Goal: Check status

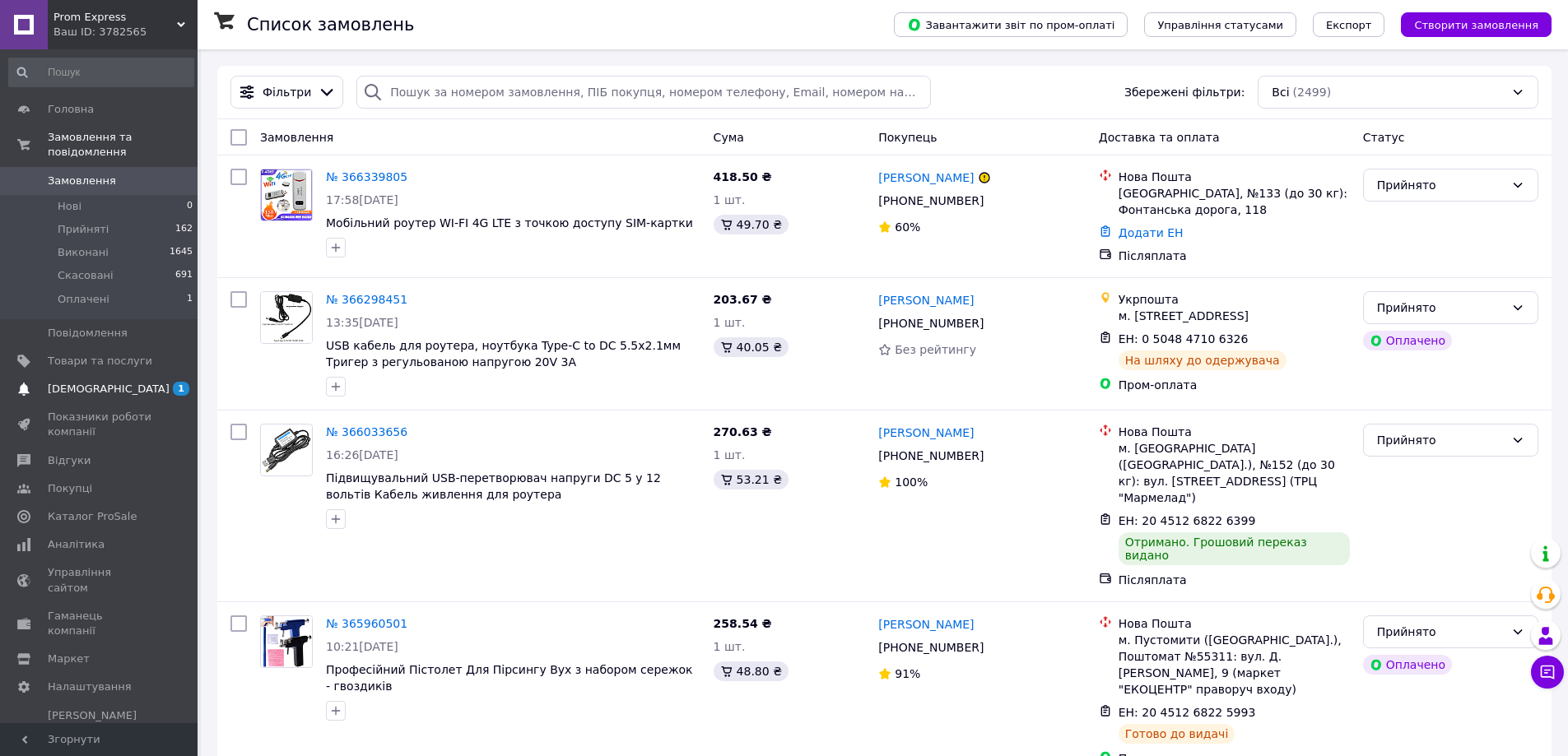
click at [83, 382] on span "[DEMOGRAPHIC_DATA]" at bounding box center [108, 389] width 121 height 15
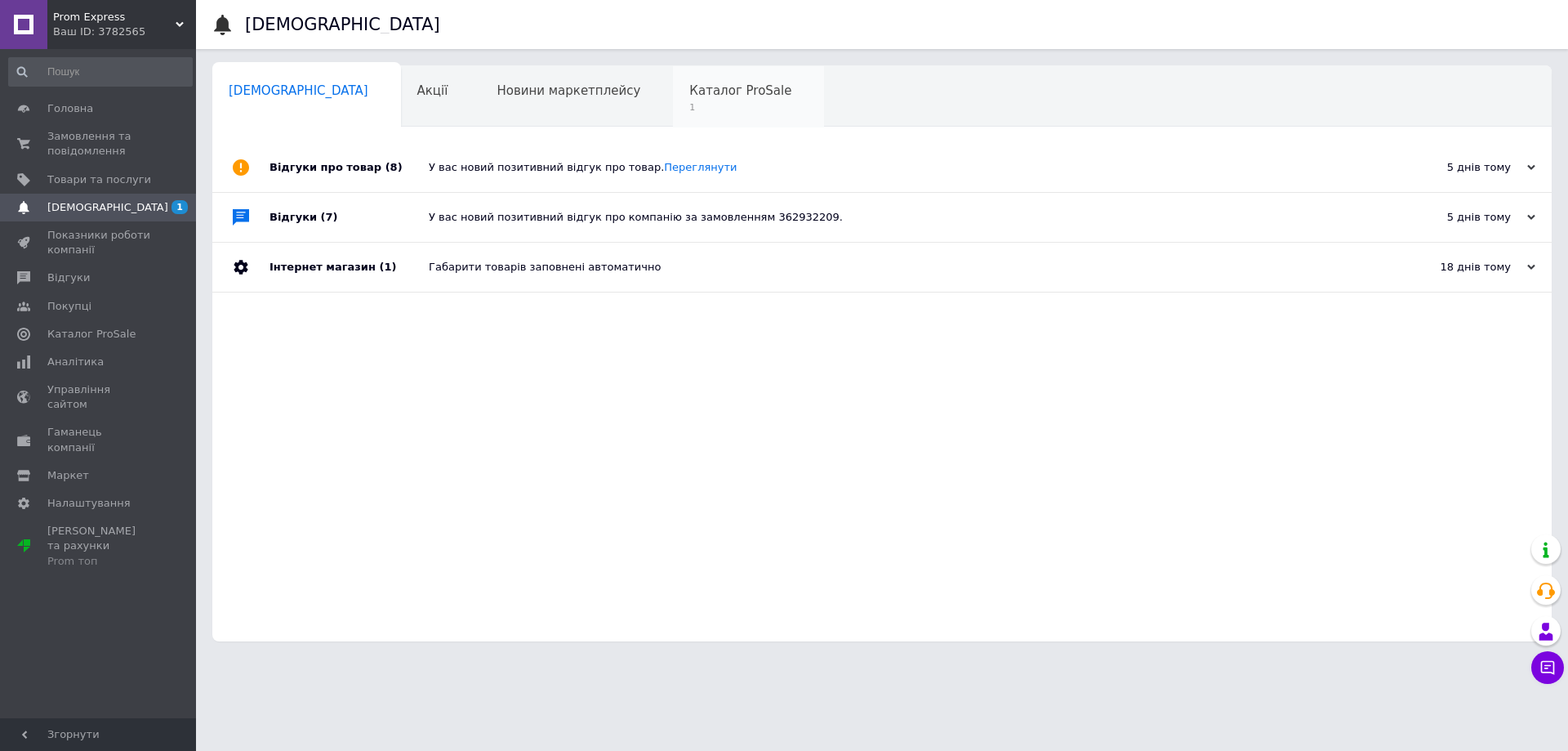
click at [690, 107] on span "1" at bounding box center [741, 107] width 102 height 12
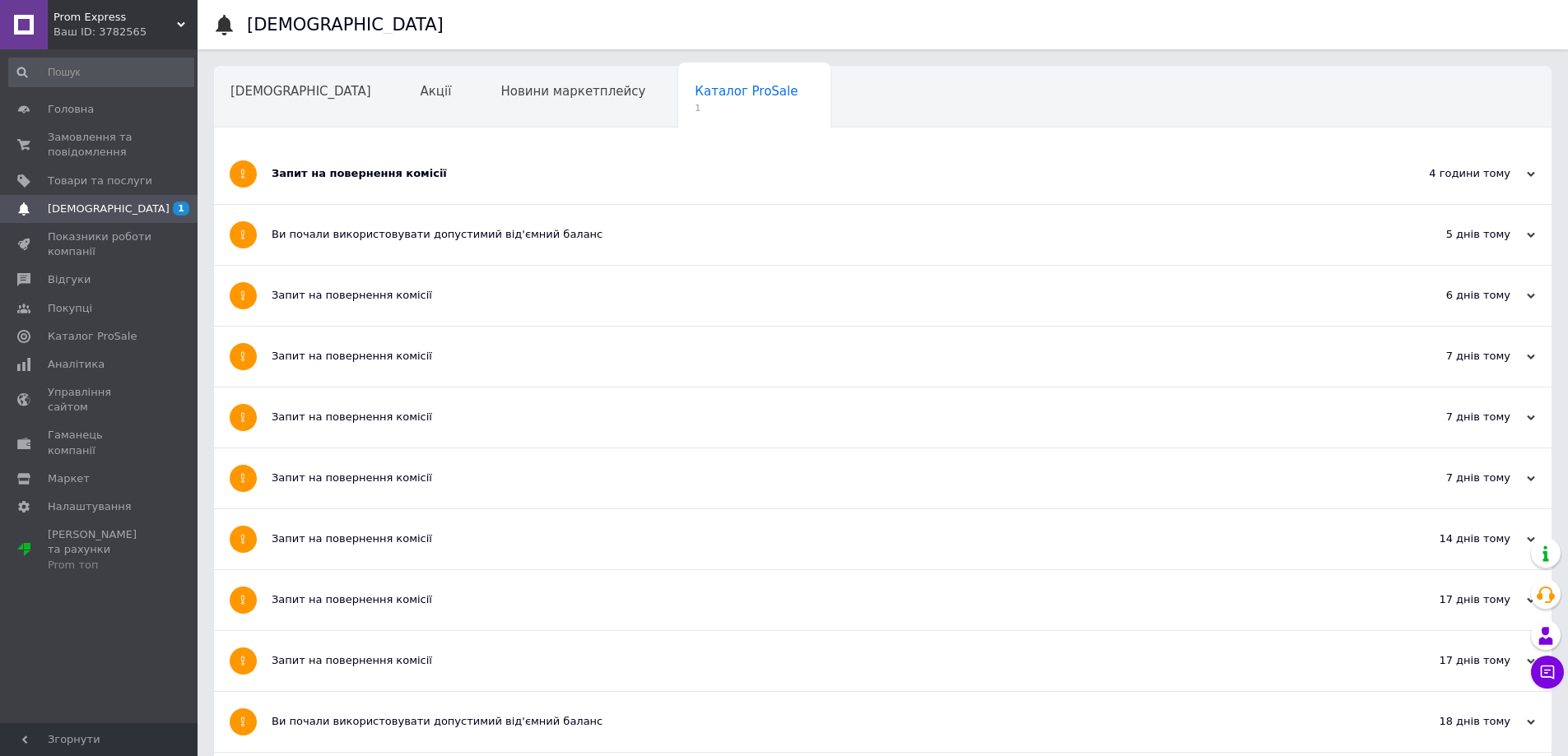
click at [298, 163] on div "Запит на повернення комісії" at bounding box center [820, 174] width 1098 height 60
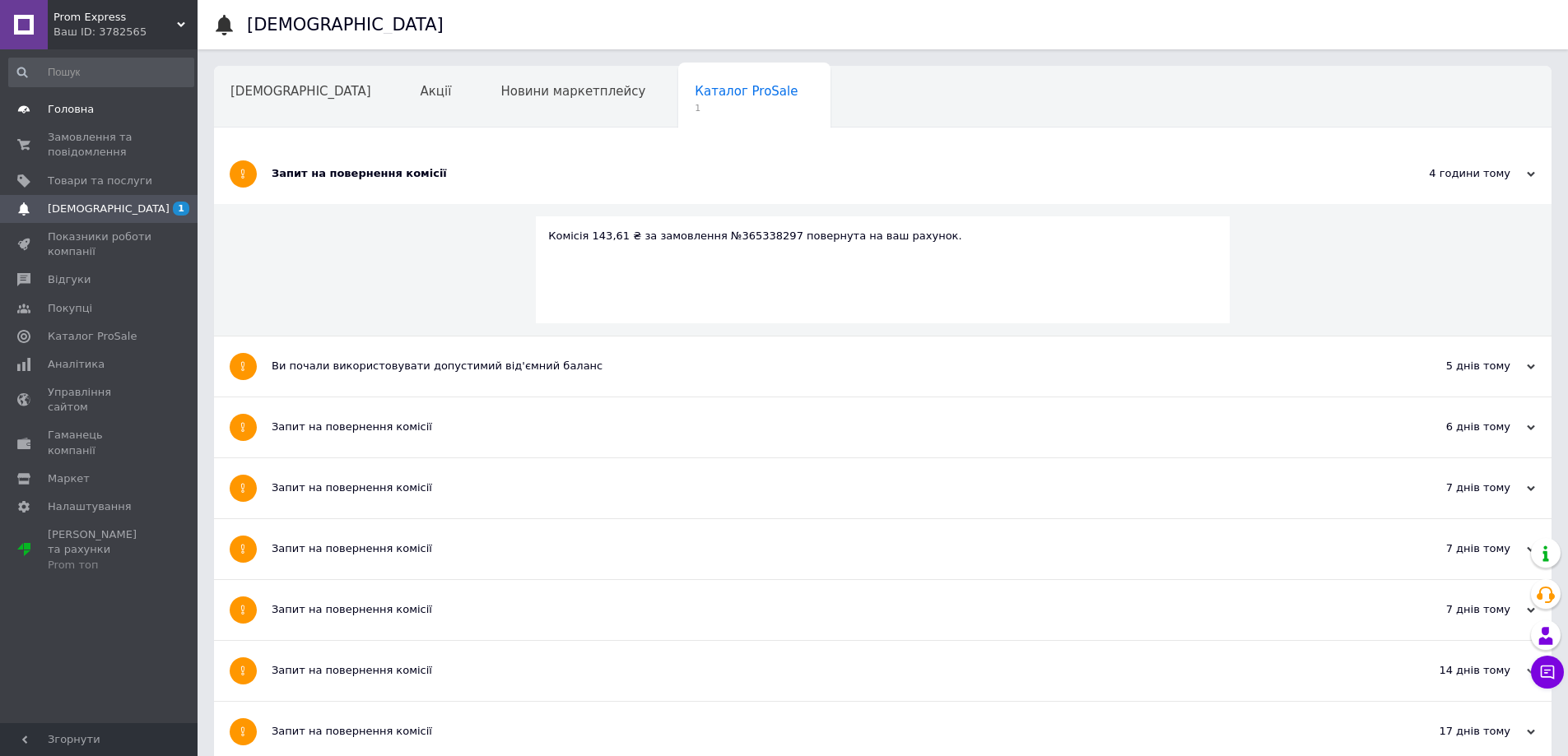
click at [74, 114] on span "Головна" at bounding box center [71, 109] width 46 height 15
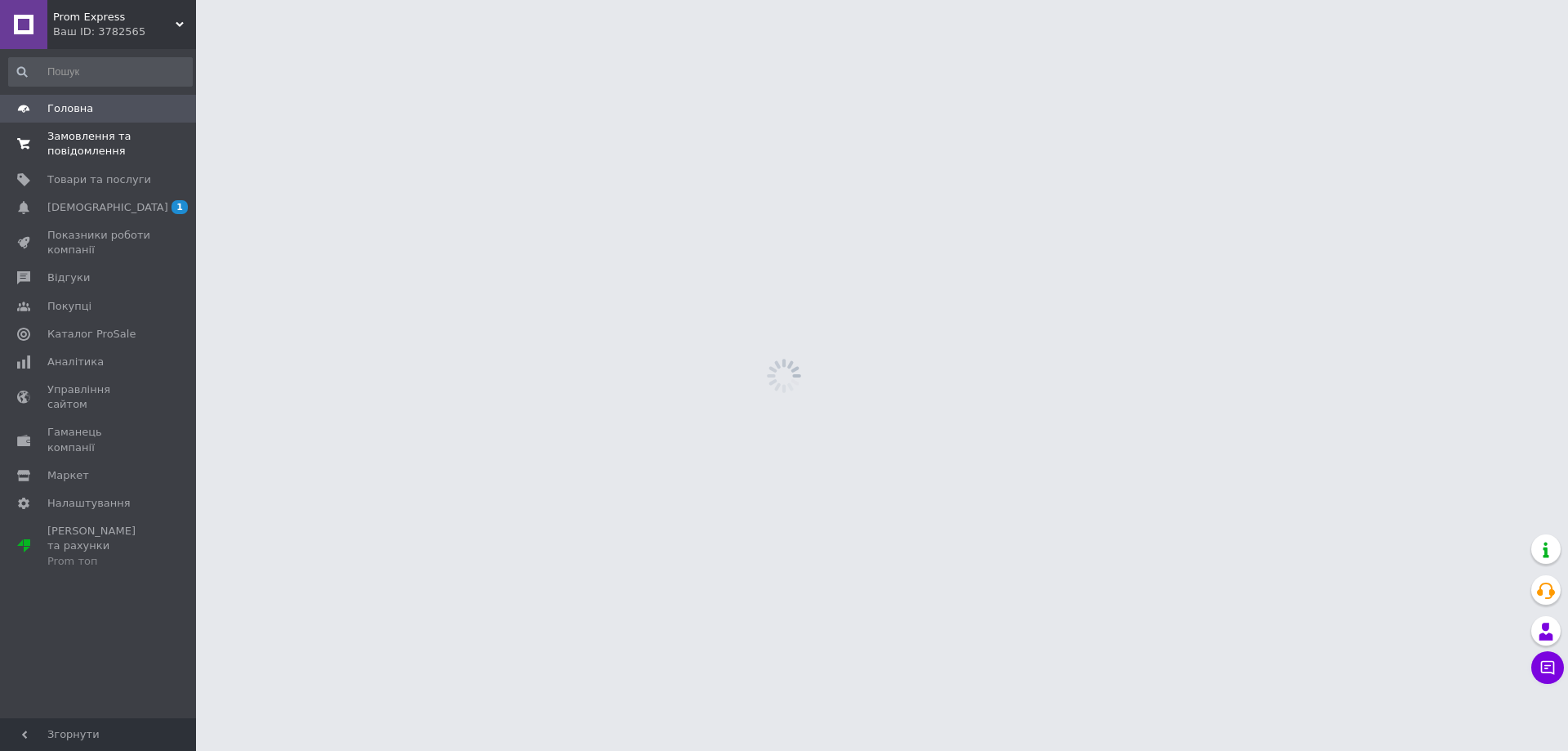
click at [75, 144] on span "Замовлення та повідомлення" at bounding box center [99, 144] width 104 height 29
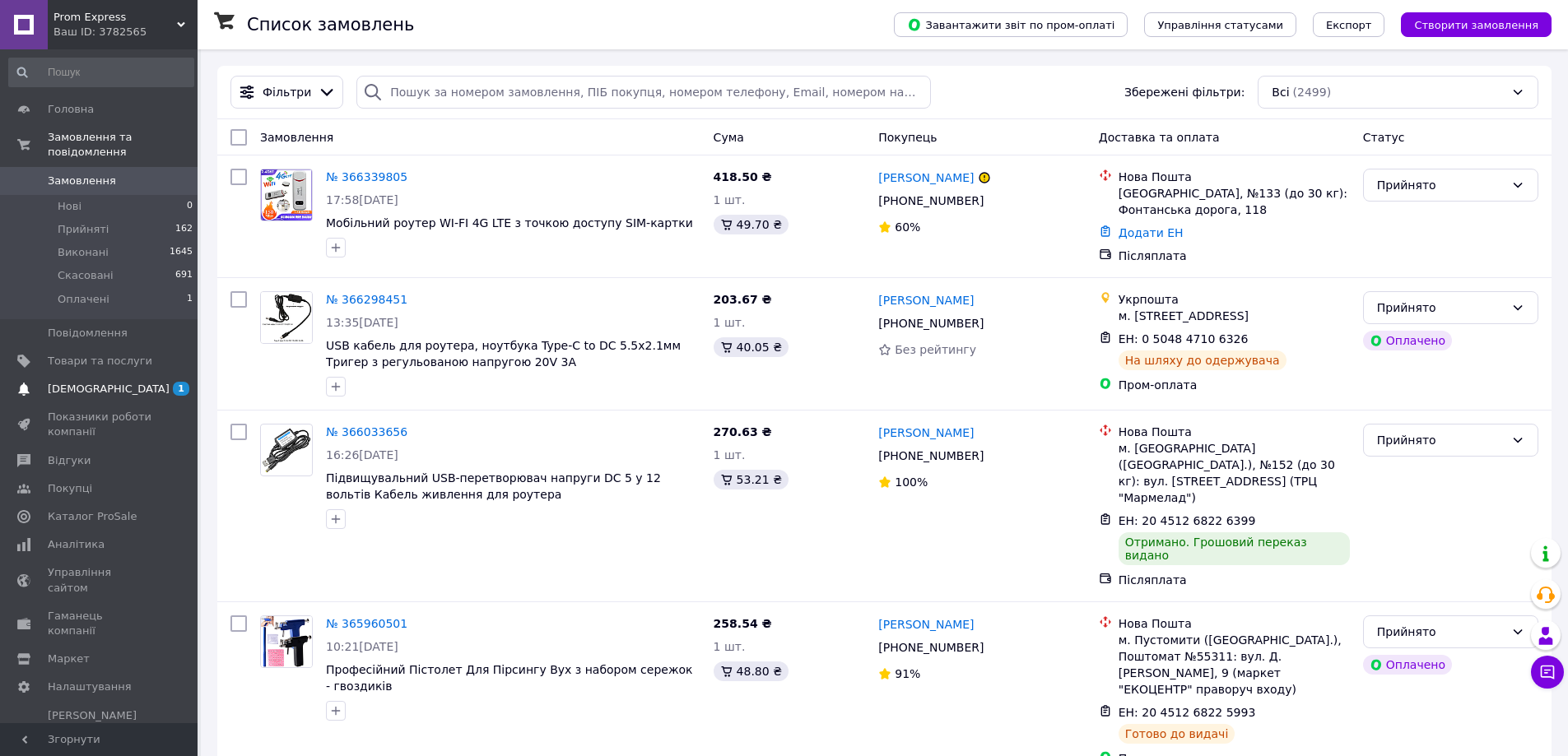
click at [71, 382] on span "[DEMOGRAPHIC_DATA]" at bounding box center [108, 389] width 121 height 15
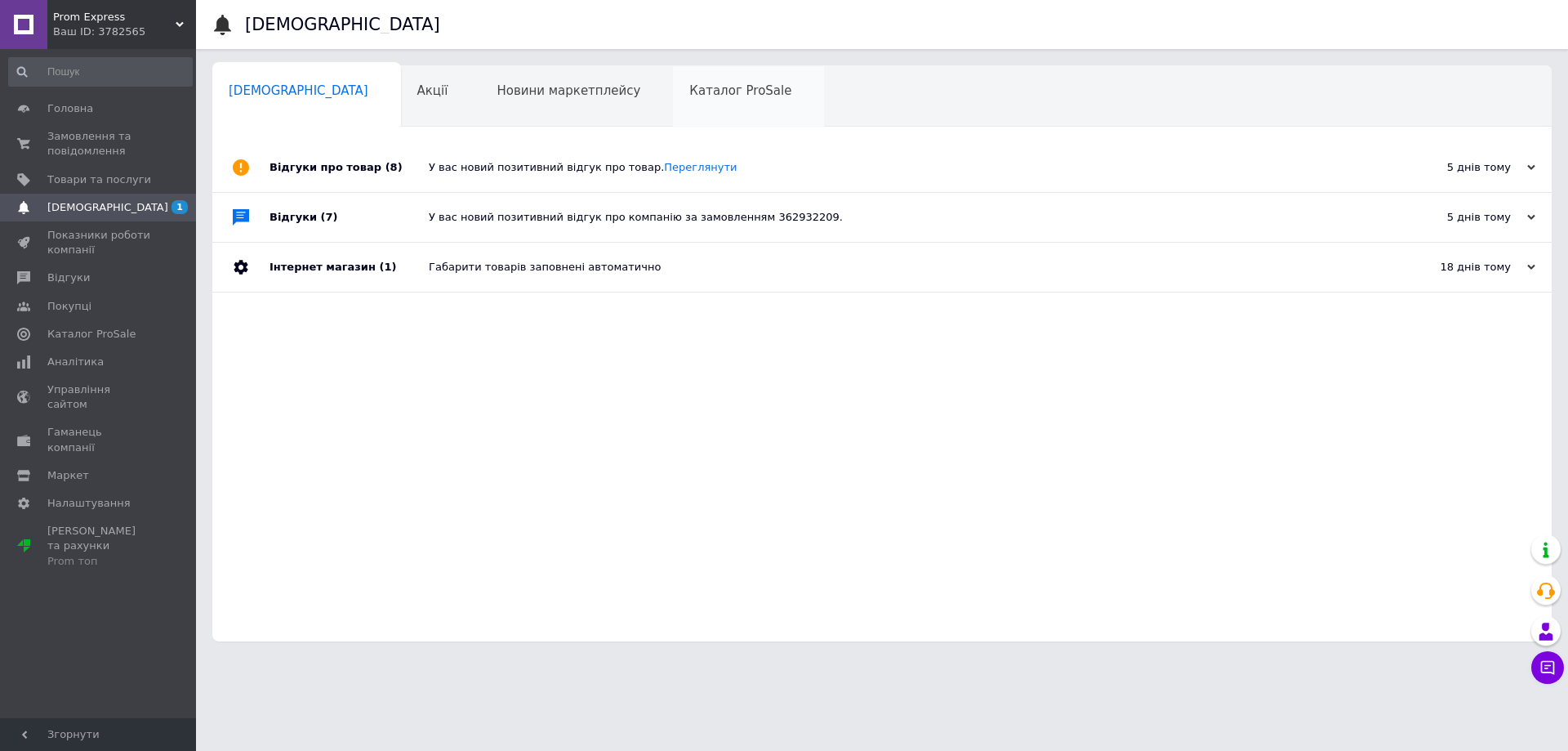
click at [673, 76] on div "Каталог ProSale 0" at bounding box center [749, 97] width 151 height 63
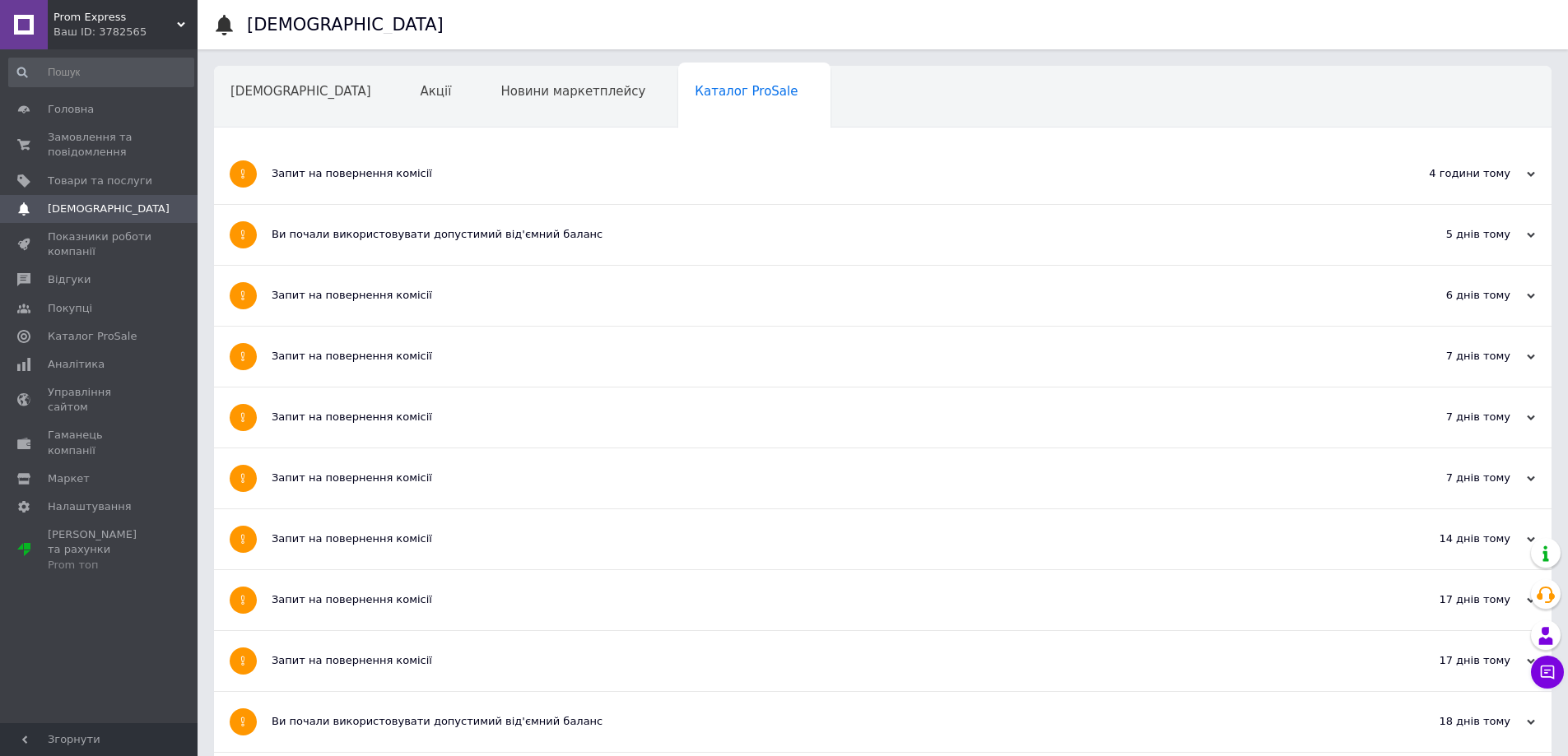
click at [362, 175] on div "Запит на повернення комісії" at bounding box center [820, 174] width 1098 height 15
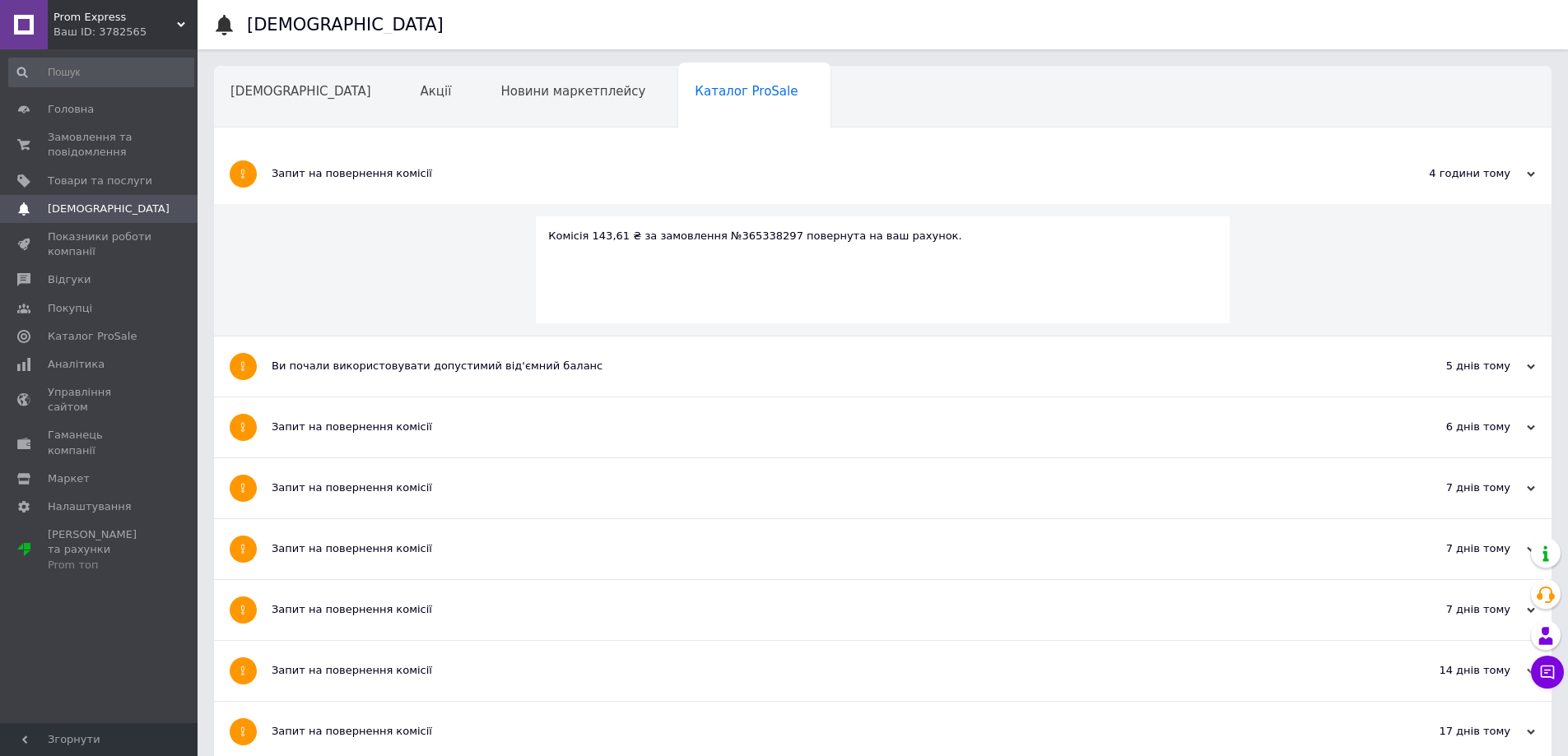
click at [728, 236] on div "Комісія 143,61 ₴ за замовлення №365338297 повернута на ваш рахунок." at bounding box center [882, 236] width 669 height 15
copy div "365338297"
click at [68, 135] on span "Замовлення та повідомлення" at bounding box center [100, 144] width 105 height 29
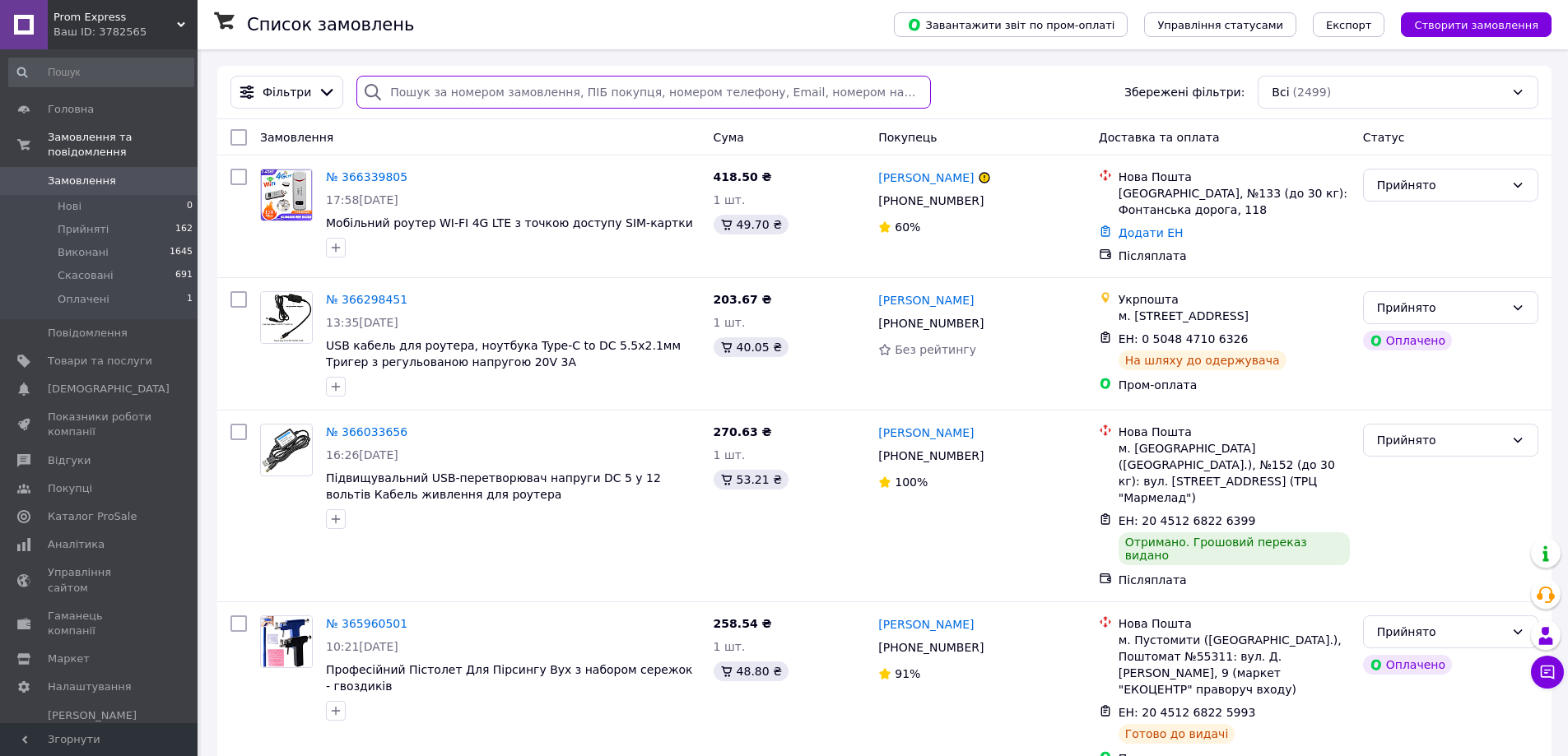
click at [456, 83] on input "search" at bounding box center [643, 91] width 573 height 33
paste input "365338297"
type input "365338297"
